Goal: Task Accomplishment & Management: Manage account settings

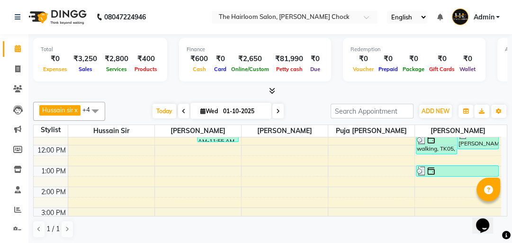
scroll to position [76, 0]
click at [184, 148] on div "8:00 AM 9:00 AM 10:00 AM 11:00 AM 12:00 PM 1:00 PM 2:00 PM 3:00 PM 4:00 PM 5:00…" at bounding box center [267, 228] width 467 height 333
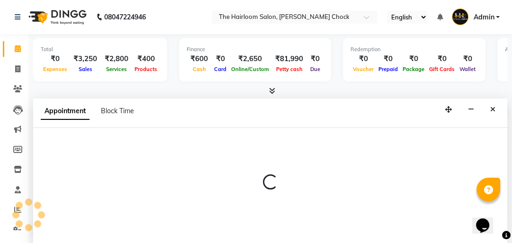
scroll to position [0, 0]
select select "41756"
select select "720"
select select "tentative"
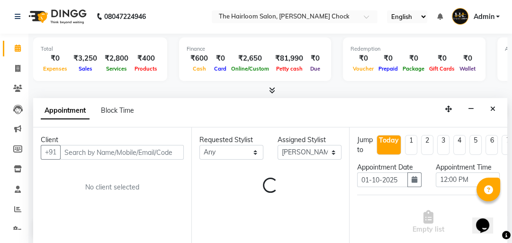
click at [105, 151] on input "text" at bounding box center [122, 152] width 124 height 15
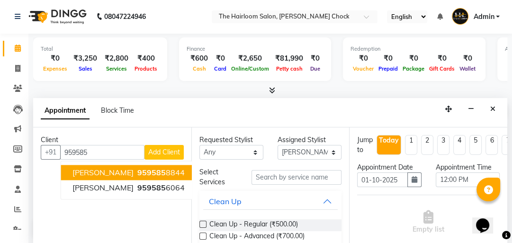
click at [100, 174] on span "[PERSON_NAME]" at bounding box center [102, 172] width 61 height 9
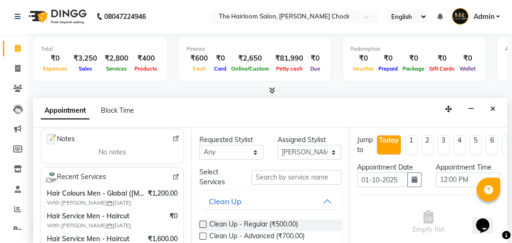
scroll to position [189, 0]
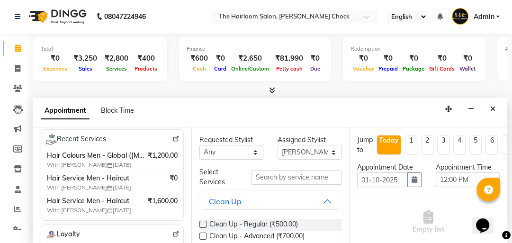
type input "9595858844"
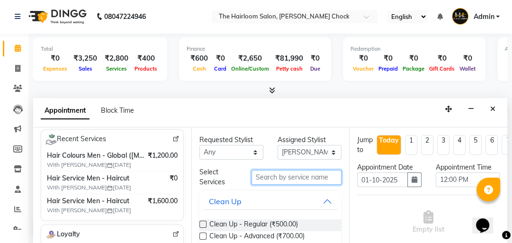
click at [309, 175] on input "text" at bounding box center [296, 177] width 90 height 15
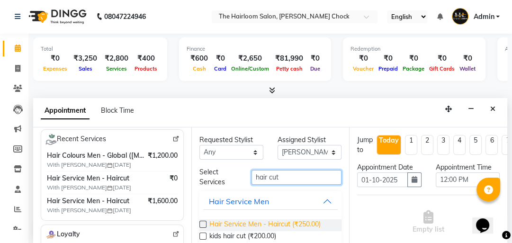
type input "hair cut"
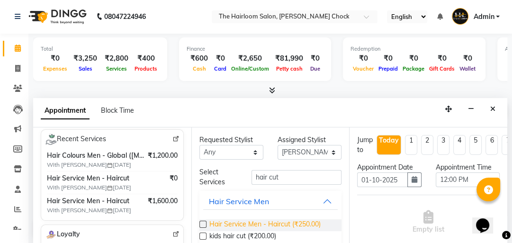
click at [260, 222] on span "Hair Service Men - Haircut (₹250.00)" at bounding box center [264, 225] width 111 height 12
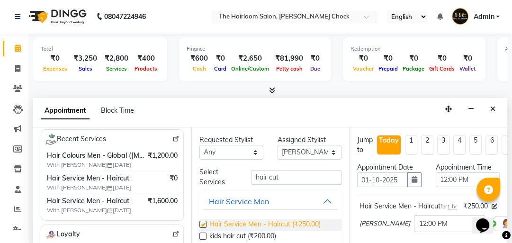
checkbox input "false"
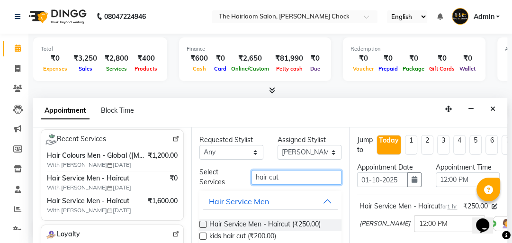
drag, startPoint x: 289, startPoint y: 175, endPoint x: 239, endPoint y: 191, distance: 52.7
click at [239, 190] on div "Select Services hair cut Hair Service Men Hair Service Men - Haircut (₹250.00) …" at bounding box center [270, 219] width 142 height 104
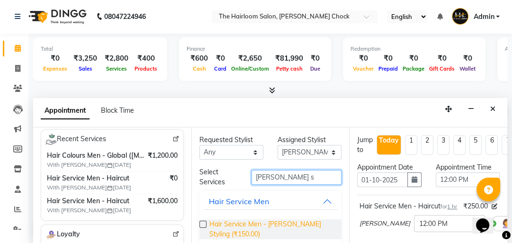
type input "[PERSON_NAME] s"
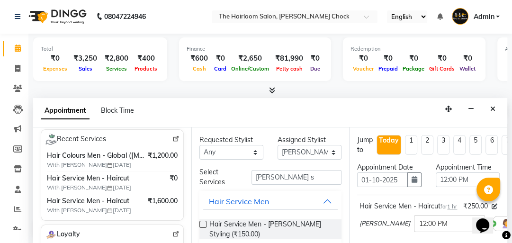
drag, startPoint x: 284, startPoint y: 226, endPoint x: 284, endPoint y: 191, distance: 35.0
click at [284, 224] on span "Hair Service Men - [PERSON_NAME] Styling (₹150.00)" at bounding box center [271, 229] width 125 height 20
checkbox input "false"
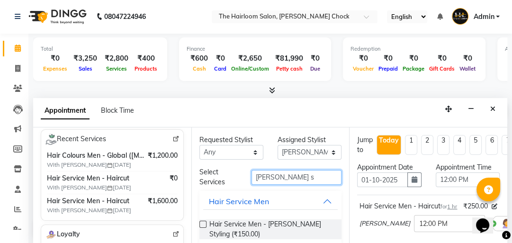
drag, startPoint x: 286, startPoint y: 177, endPoint x: 227, endPoint y: 176, distance: 58.7
click at [227, 176] on div "Select Services [PERSON_NAME] s" at bounding box center [270, 177] width 157 height 20
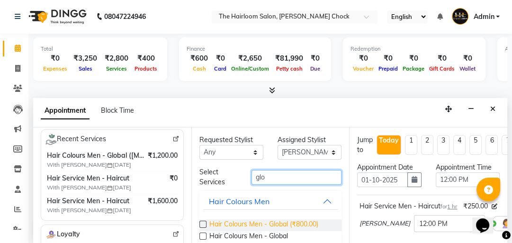
type input "glo"
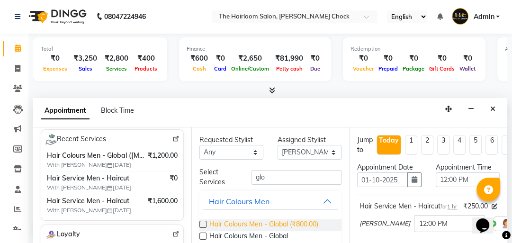
click at [296, 223] on span "Hair Colours Men - Global (₹800.00)" at bounding box center [263, 225] width 109 height 12
checkbox input "false"
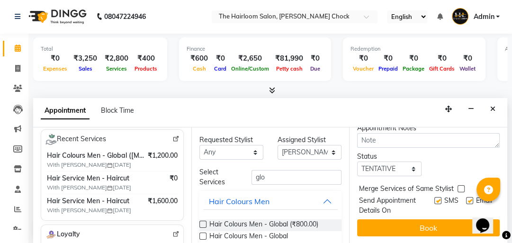
click at [428, 210] on div "Jump to [DATE] 1 2 3 4 5 6 7 8 Weeks Appointment Date [DATE] Appointment Time S…" at bounding box center [428, 185] width 158 height 116
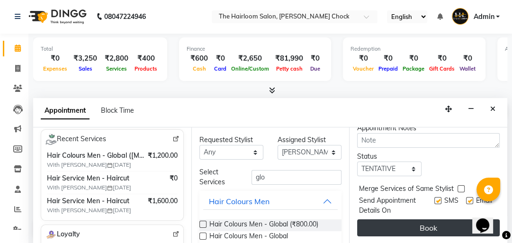
click at [424, 222] on button "Book" at bounding box center [428, 227] width 142 height 17
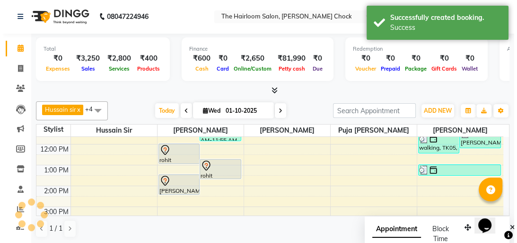
scroll to position [0, 0]
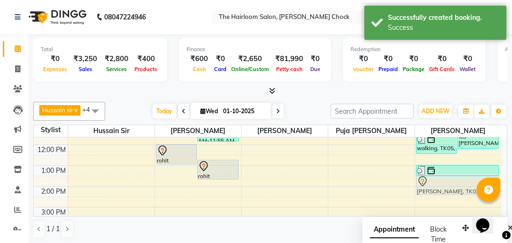
drag, startPoint x: 174, startPoint y: 182, endPoint x: 429, endPoint y: 181, distance: 255.2
click at [436, 180] on tr "[PERSON_NAME], TK03, 09:00 AM-10:00 AM, Hair Service Men - [PERSON_NAME] Stylin…" at bounding box center [267, 228] width 467 height 333
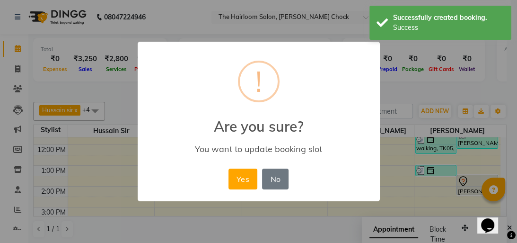
click at [229, 169] on button "Yes" at bounding box center [243, 179] width 29 height 21
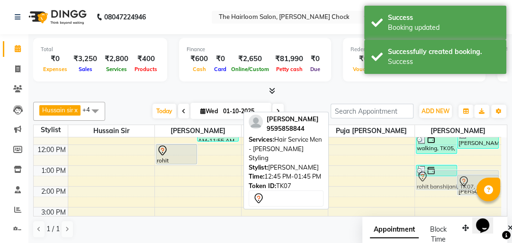
drag, startPoint x: 207, startPoint y: 171, endPoint x: 418, endPoint y: 179, distance: 211.8
click at [419, 179] on tr "[PERSON_NAME], TK03, 09:00 AM-10:00 AM, Hair Service Men - [PERSON_NAME] Stylin…" at bounding box center [267, 228] width 467 height 333
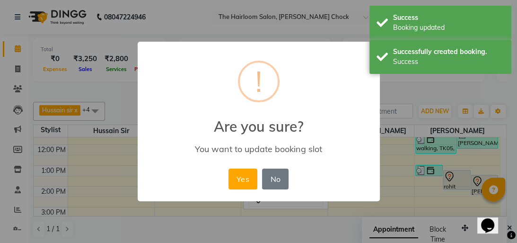
click at [229, 169] on button "Yes" at bounding box center [243, 179] width 29 height 21
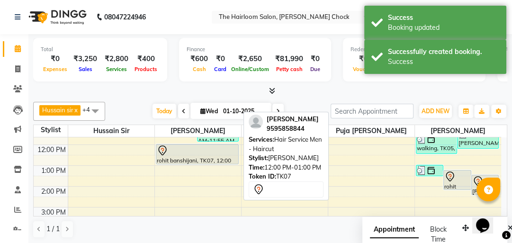
click at [182, 151] on div at bounding box center [197, 150] width 81 height 11
select select "7"
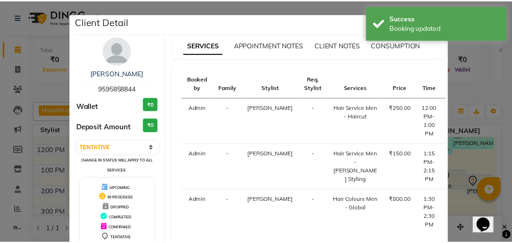
scroll to position [68, 0]
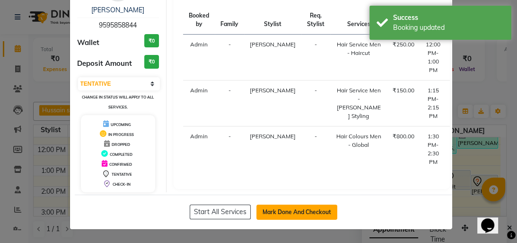
click at [284, 208] on button "Mark Done And Checkout" at bounding box center [297, 212] width 81 height 15
select select "service"
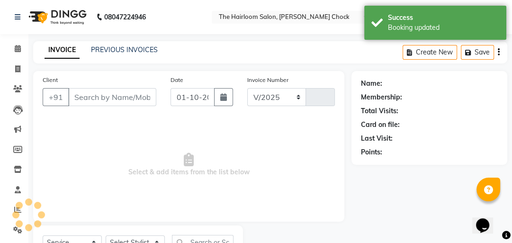
select select "5926"
type input "3994"
type input "9595858844"
select select "41756"
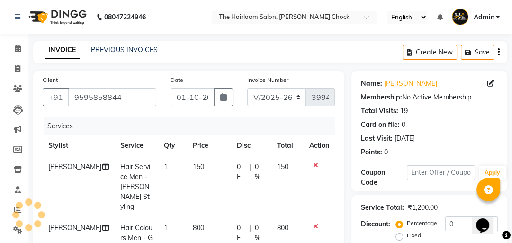
click at [187, 217] on td "800" at bounding box center [209, 237] width 44 height 41
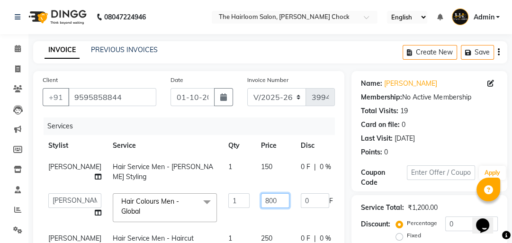
click at [261, 208] on input "800" at bounding box center [275, 200] width 28 height 15
type input "500"
click at [261, 208] on input "500" at bounding box center [275, 200] width 28 height 15
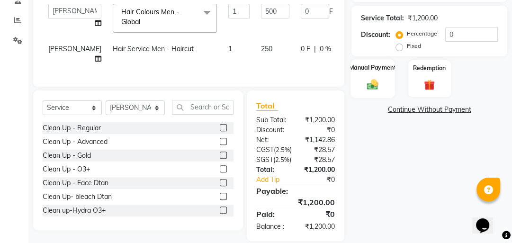
click at [373, 78] on img at bounding box center [373, 84] width 18 height 13
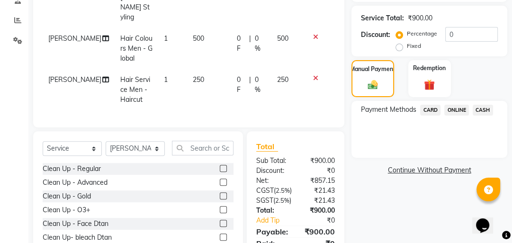
click at [460, 110] on span "ONLINE" at bounding box center [456, 110] width 25 height 11
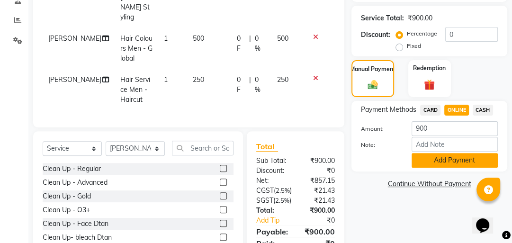
click at [460, 155] on button "Add Payment" at bounding box center [454, 160] width 86 height 15
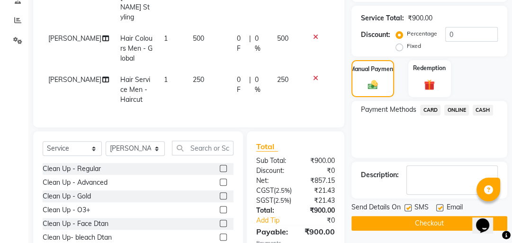
scroll to position [267, 0]
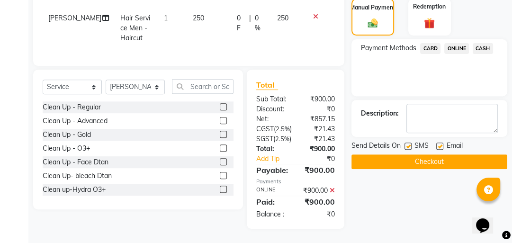
click at [410, 154] on button "Checkout" at bounding box center [429, 161] width 156 height 15
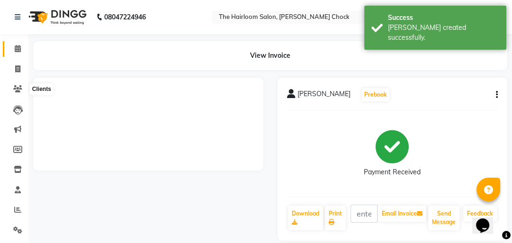
click at [23, 50] on span at bounding box center [17, 49] width 17 height 11
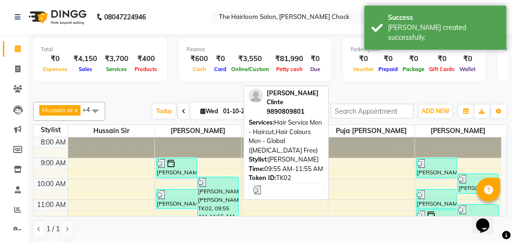
scroll to position [38, 0]
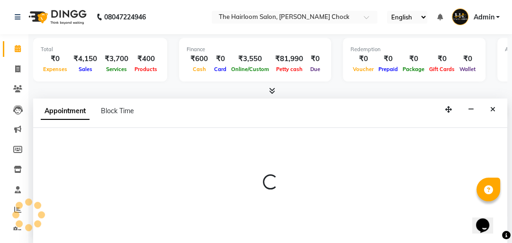
select select "41756"
select select "tentative"
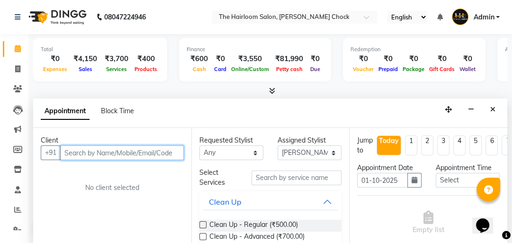
scroll to position [0, 0]
click at [102, 153] on input "text" at bounding box center [122, 152] width 124 height 15
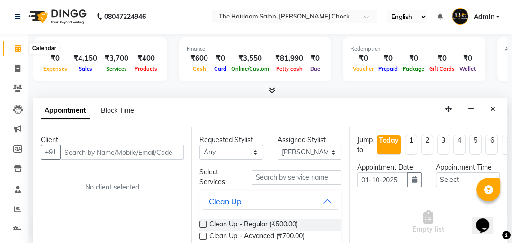
click at [16, 48] on icon at bounding box center [18, 47] width 6 height 7
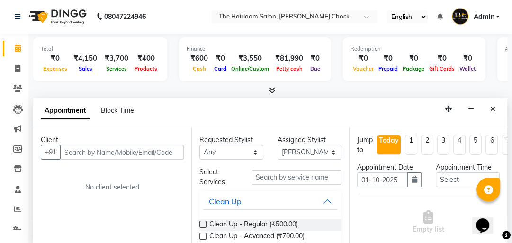
click at [16, 48] on icon at bounding box center [18, 47] width 6 height 7
click at [17, 47] on icon at bounding box center [18, 47] width 6 height 7
